Goal: Check status: Check status

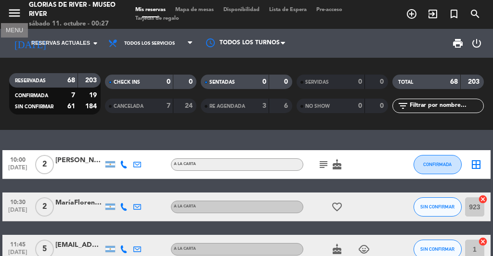
click at [17, 13] on icon "menu" at bounding box center [14, 13] width 14 height 14
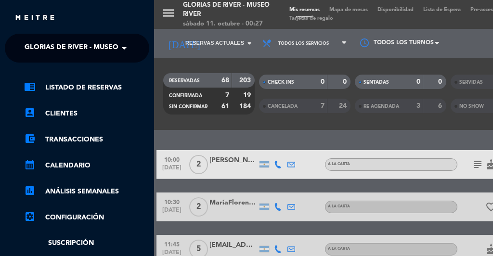
click at [274, 19] on div "menu Glorias de River - Museo River sábado 11. octubre - 00:27 Mis reservas Map…" at bounding box center [400, 128] width 493 height 256
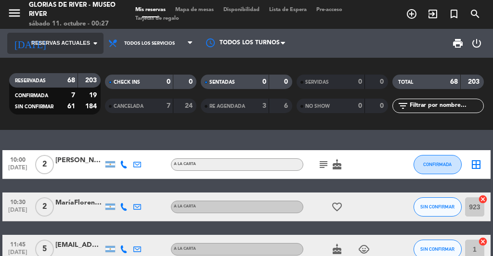
click at [86, 44] on span "Reservas actuales" at bounding box center [60, 43] width 59 height 9
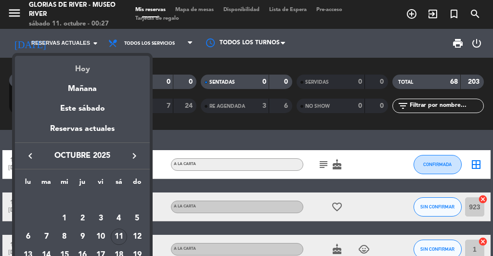
click at [93, 67] on div "Hoy" at bounding box center [82, 66] width 135 height 20
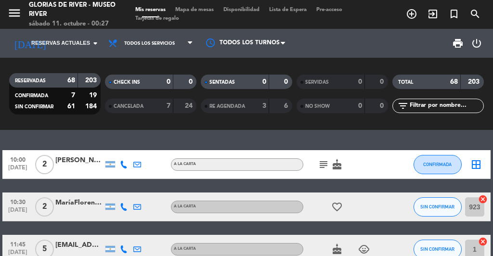
type input "sáb. [DATE]"
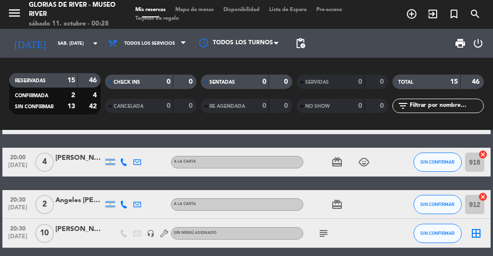
scroll to position [342, 0]
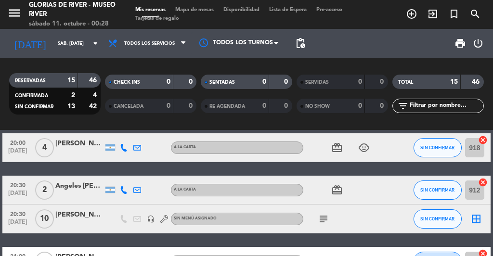
click at [83, 215] on div "[PERSON_NAME] SOCIO 40 PERSONAS VIP Y BOX" at bounding box center [79, 214] width 48 height 11
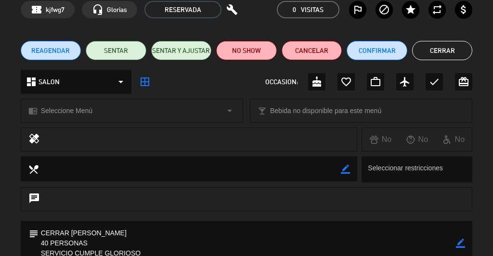
scroll to position [0, 0]
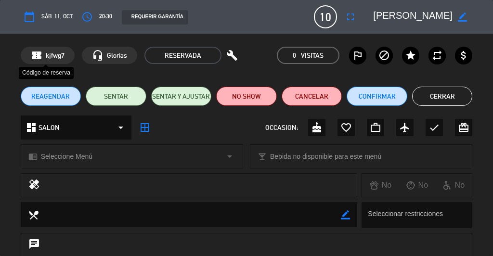
type input "[EMAIL_ADDRESS][DOMAIN_NAME]"
